Goal: Task Accomplishment & Management: Use online tool/utility

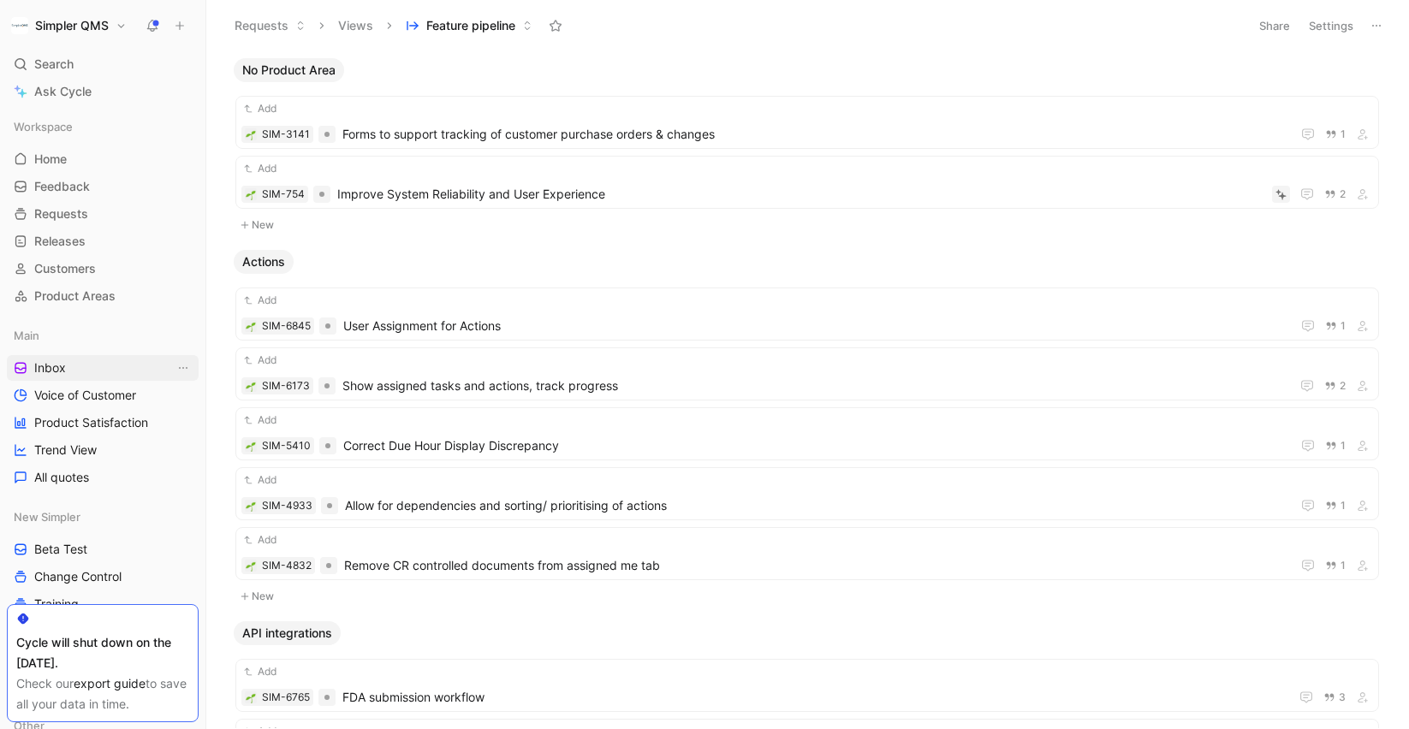
click at [60, 372] on span "Inbox" at bounding box center [50, 367] width 32 height 17
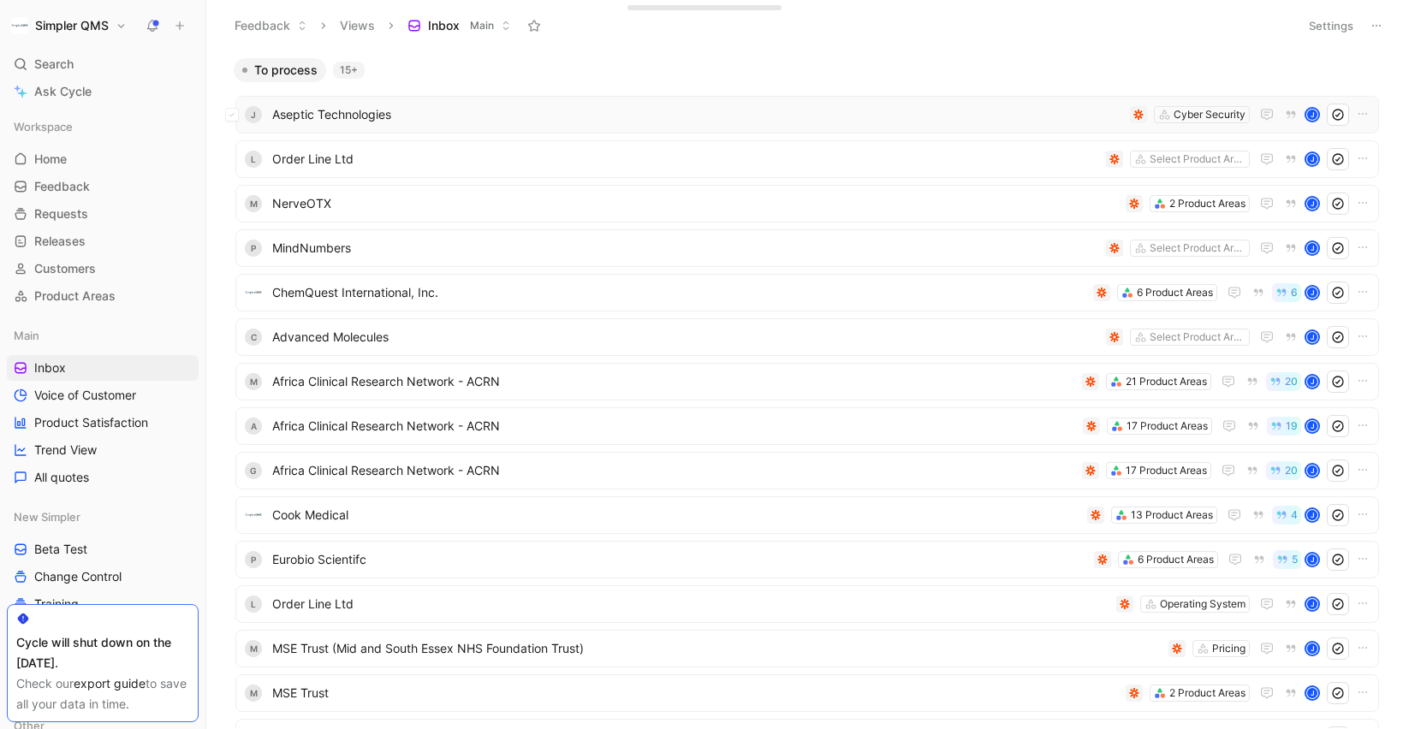
click at [423, 112] on span "Aseptic Technologies" at bounding box center [697, 114] width 851 height 21
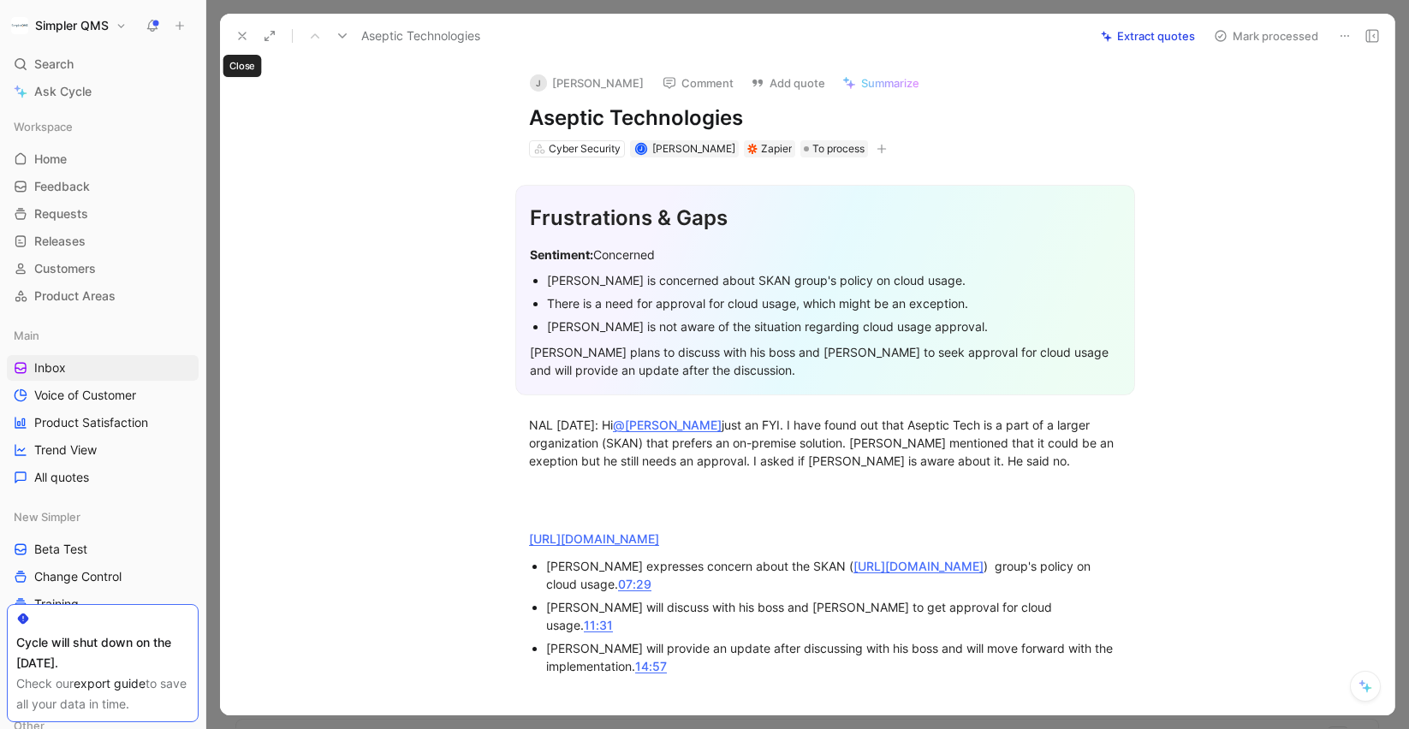
click at [241, 32] on icon at bounding box center [242, 36] width 14 height 14
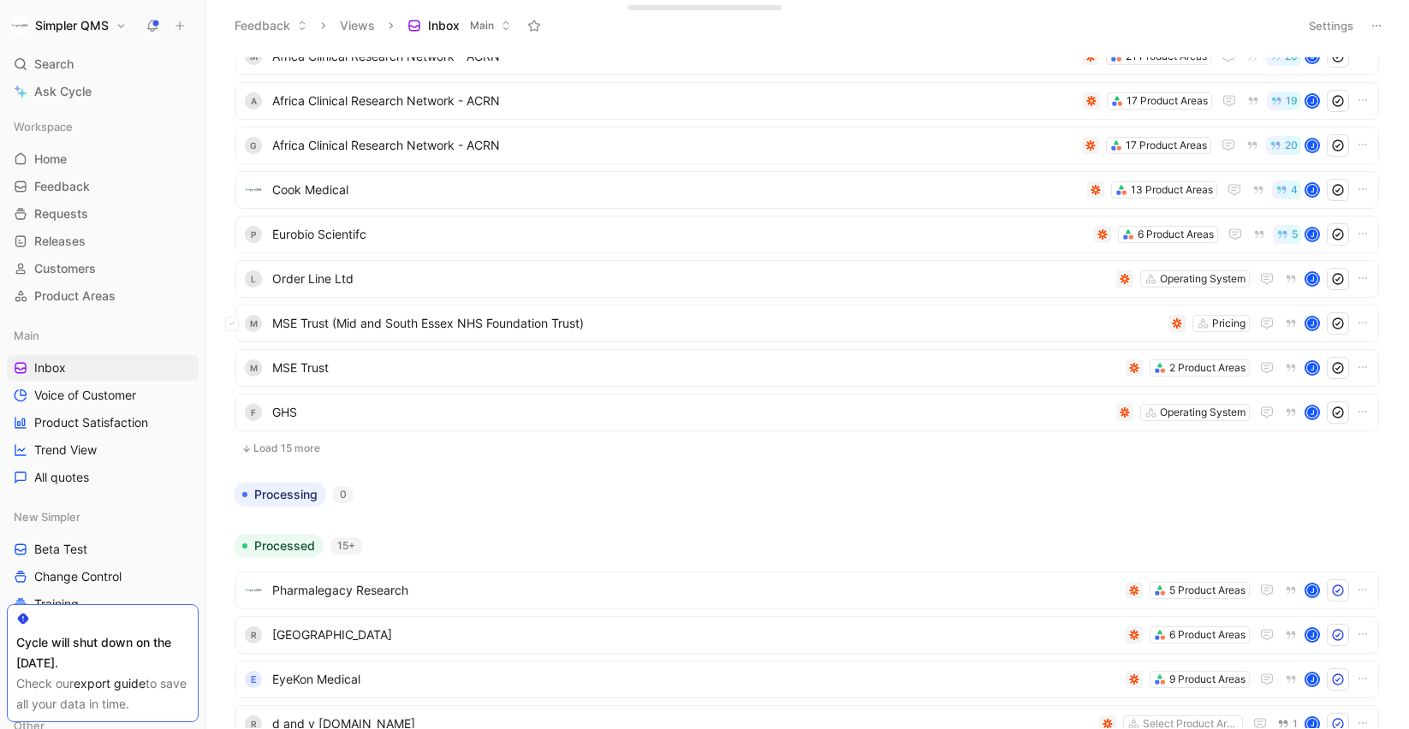
scroll to position [337, 0]
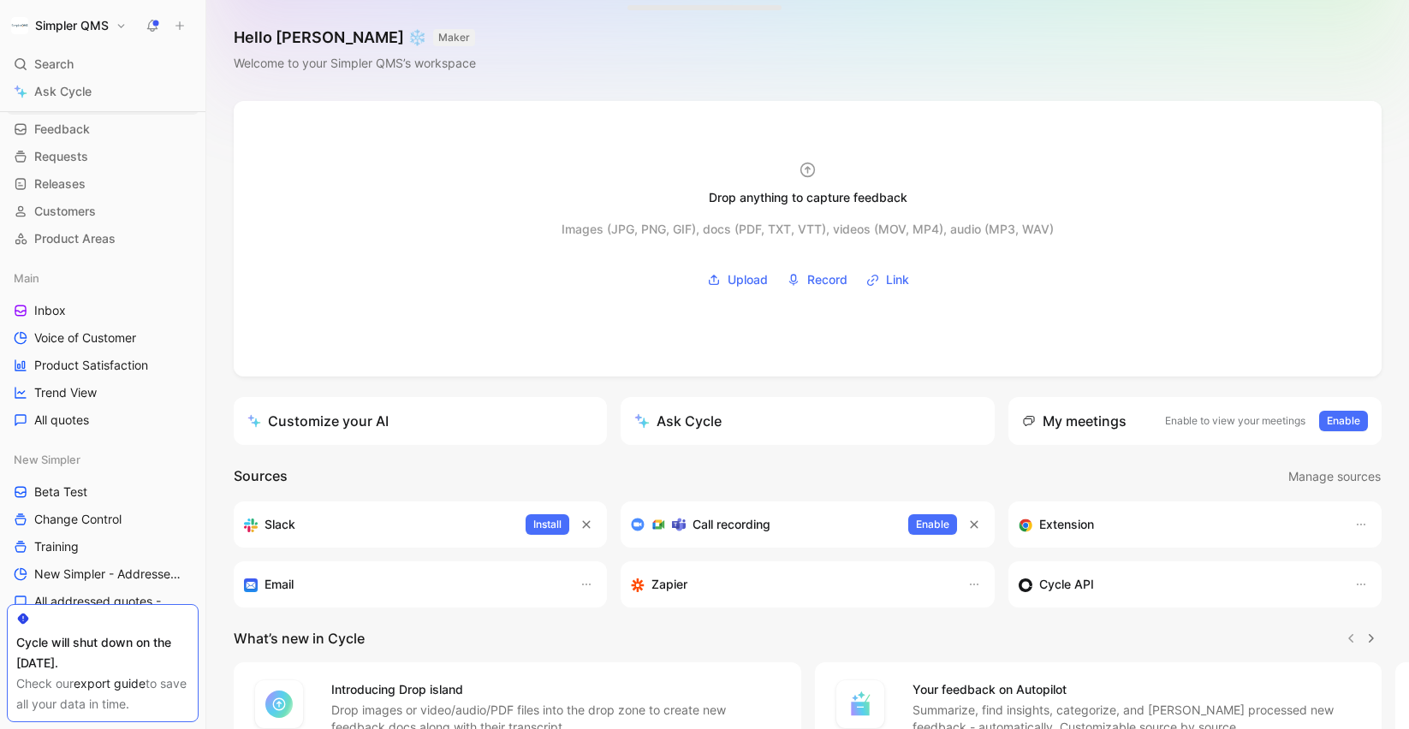
scroll to position [39, 0]
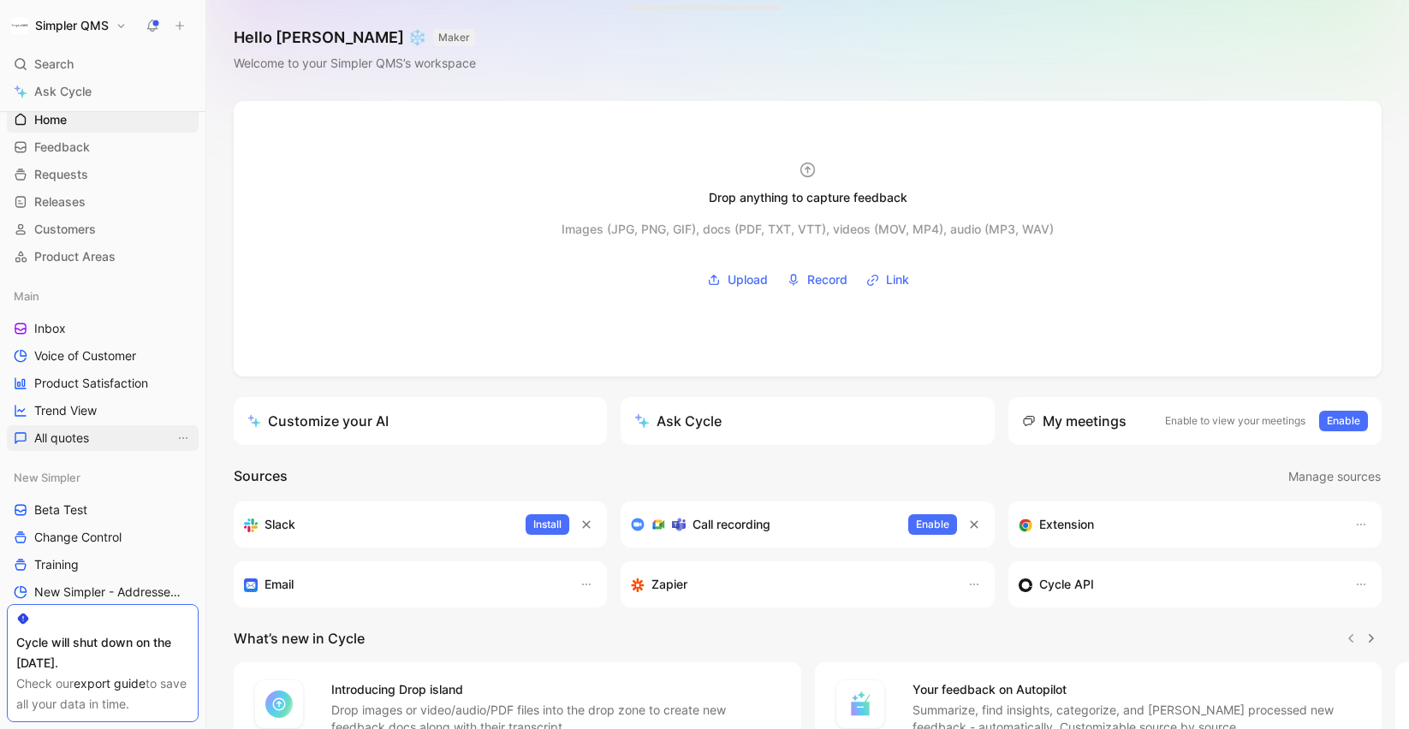
click at [60, 443] on span "All quotes" at bounding box center [61, 438] width 55 height 17
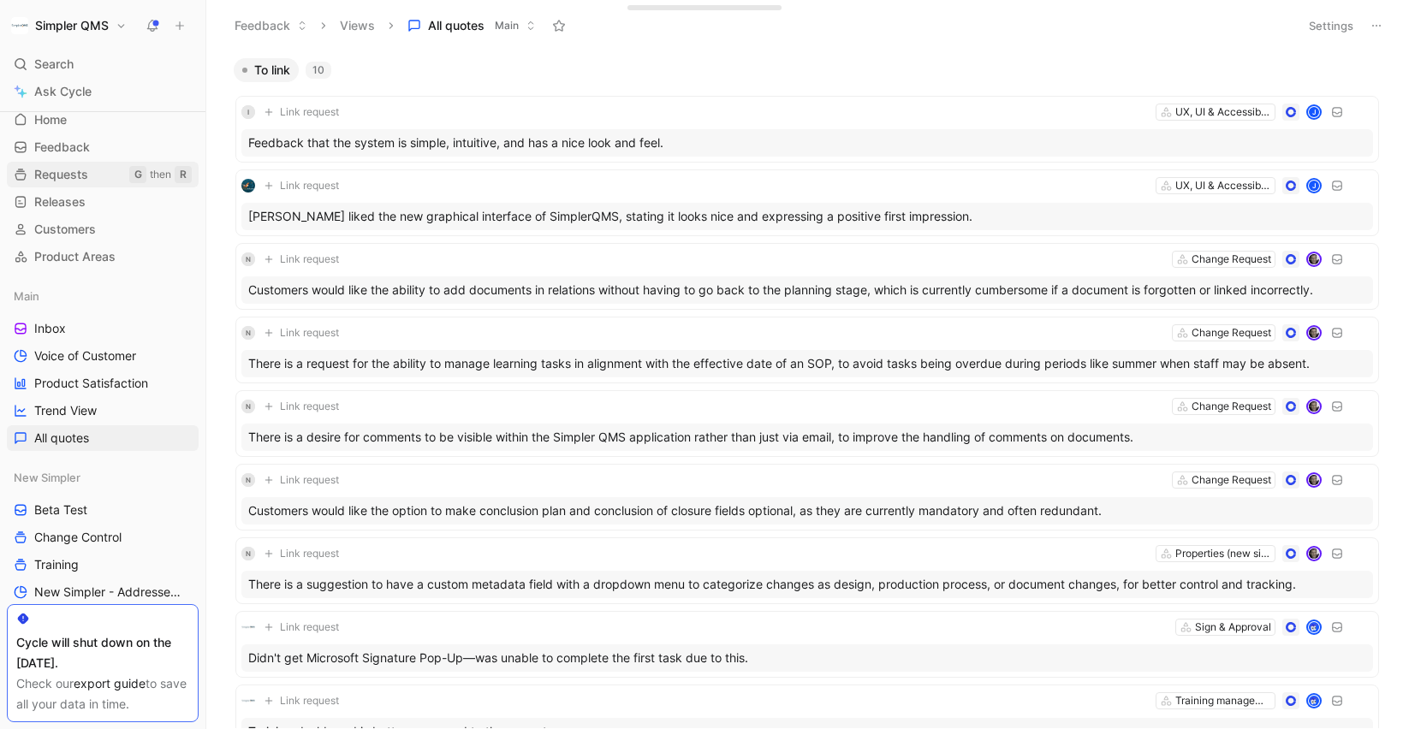
click at [83, 173] on span "Requests" at bounding box center [61, 174] width 54 height 17
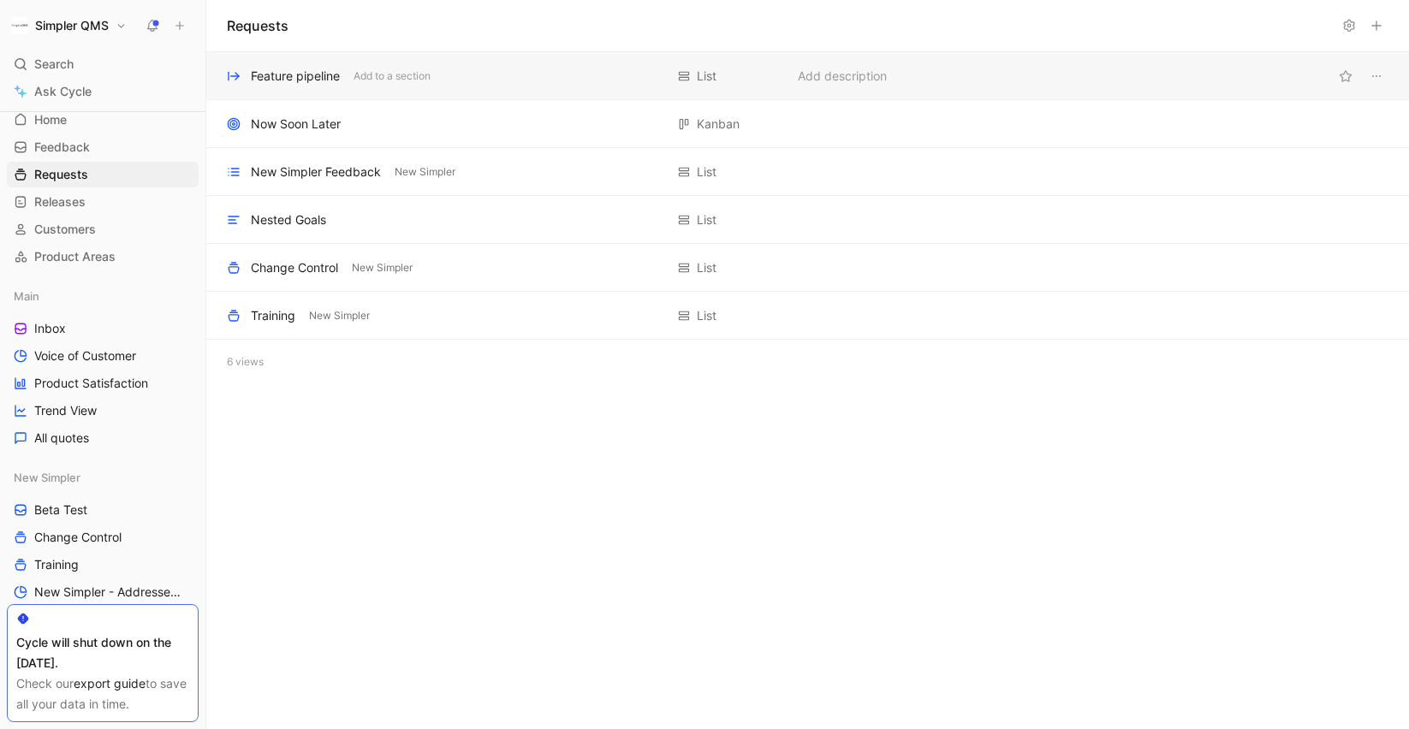
click at [596, 85] on div "Feature pipeline Add to a section" at bounding box center [445, 76] width 437 height 21
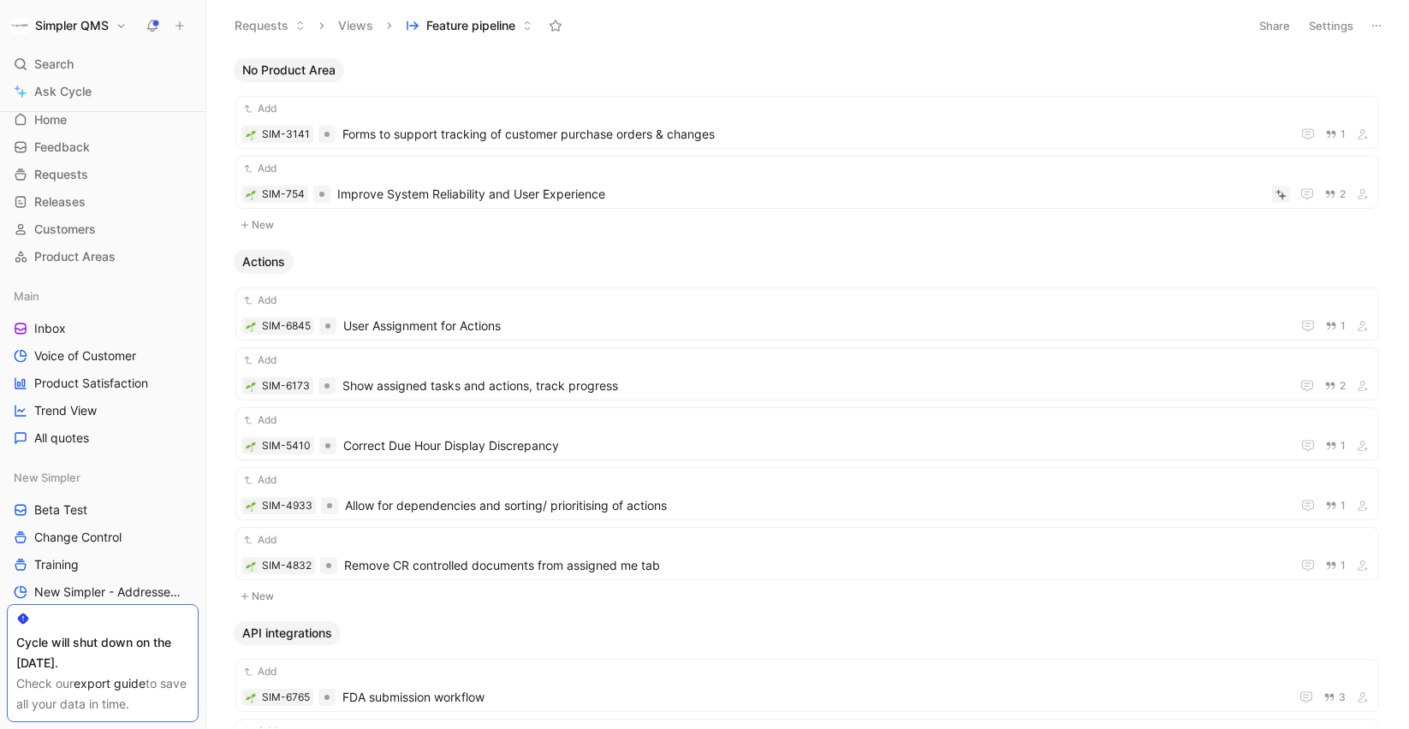
click at [1380, 26] on icon at bounding box center [1376, 26] width 14 height 14
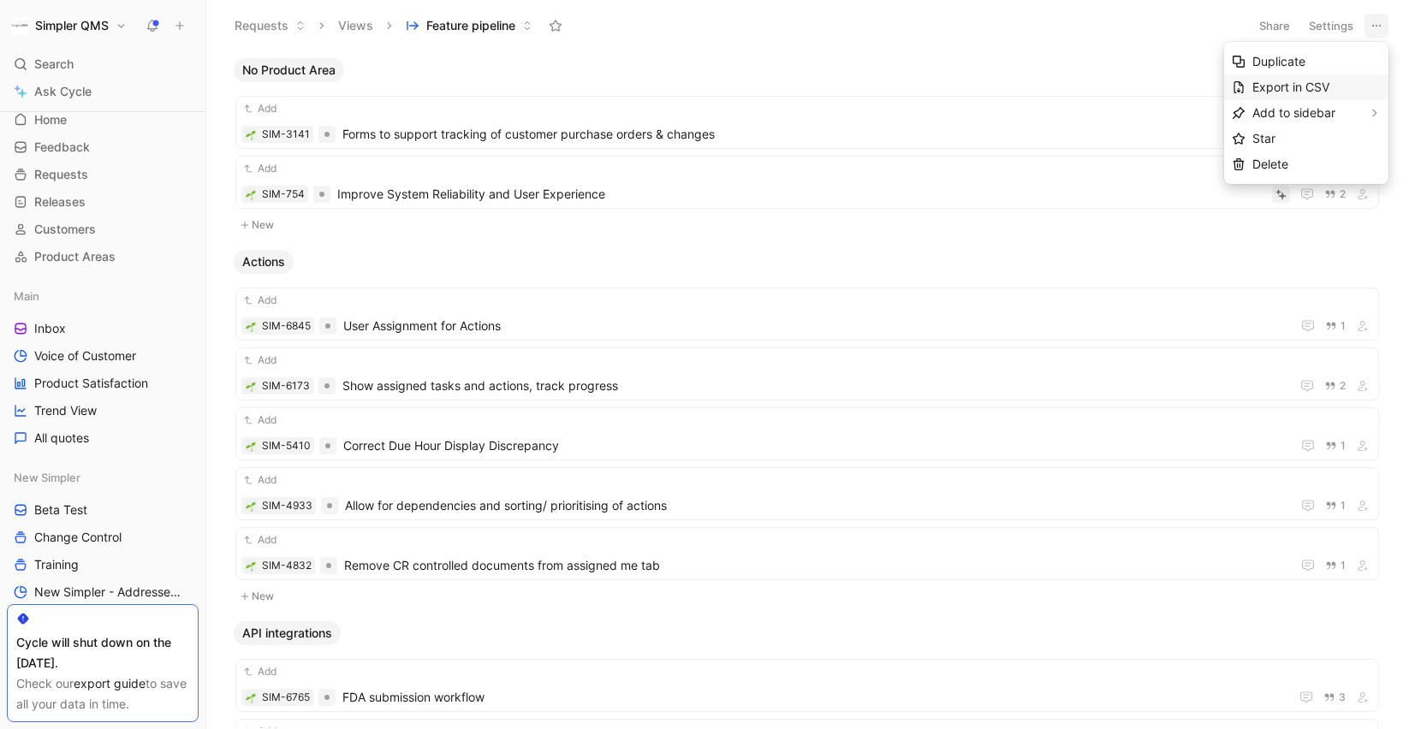
click at [1315, 86] on span "Export in CSV" at bounding box center [1290, 87] width 77 height 15
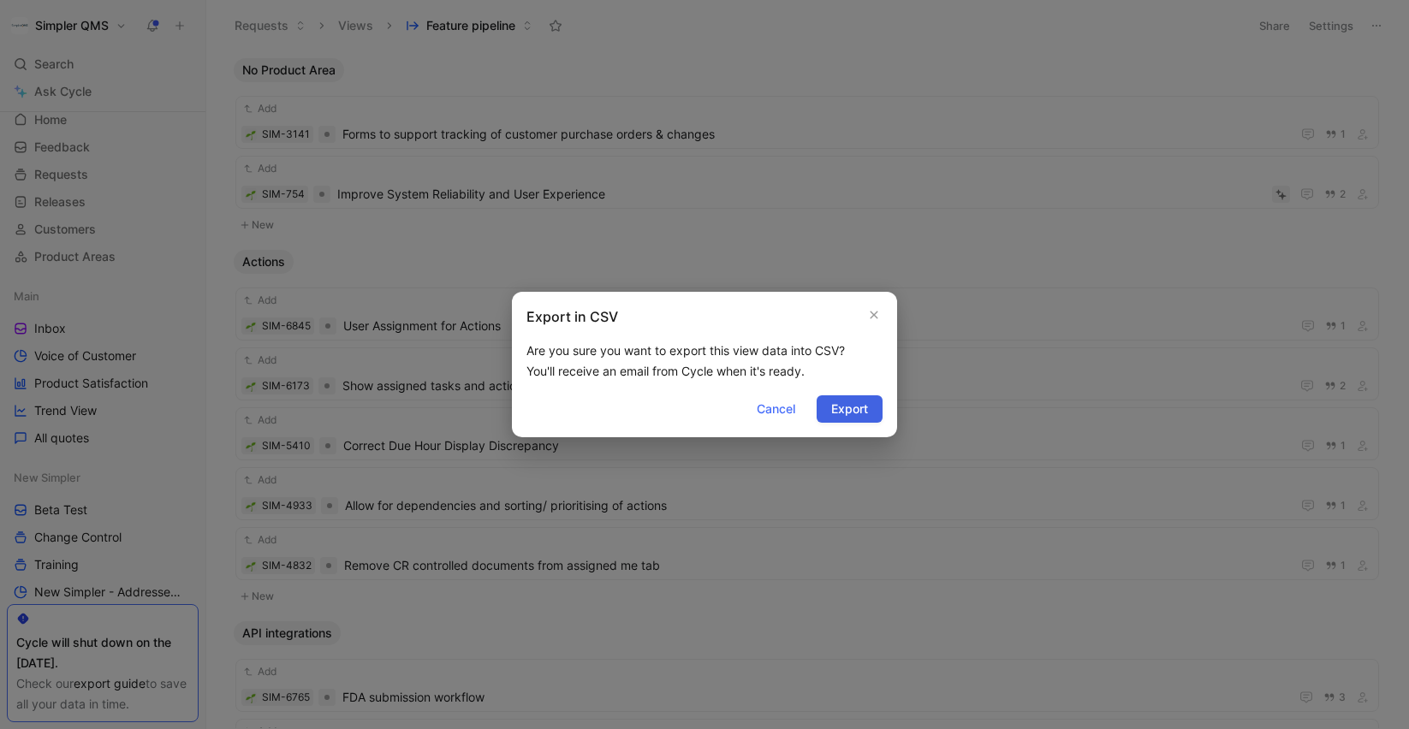
click at [846, 406] on span "Export" at bounding box center [849, 409] width 37 height 21
